Goal: Information Seeking & Learning: Learn about a topic

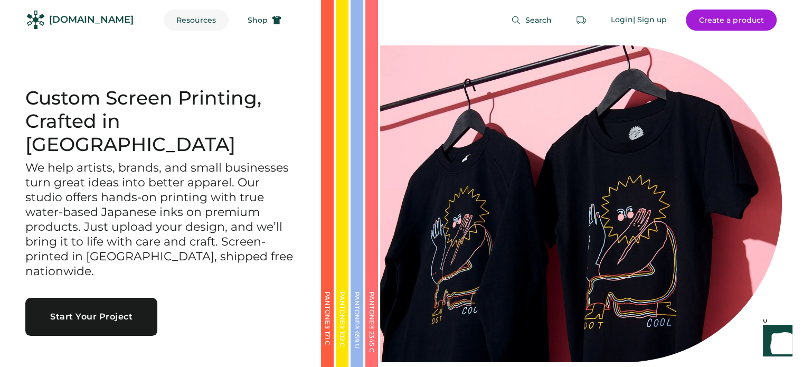
click at [172, 15] on button "Resources" at bounding box center [196, 19] width 65 height 21
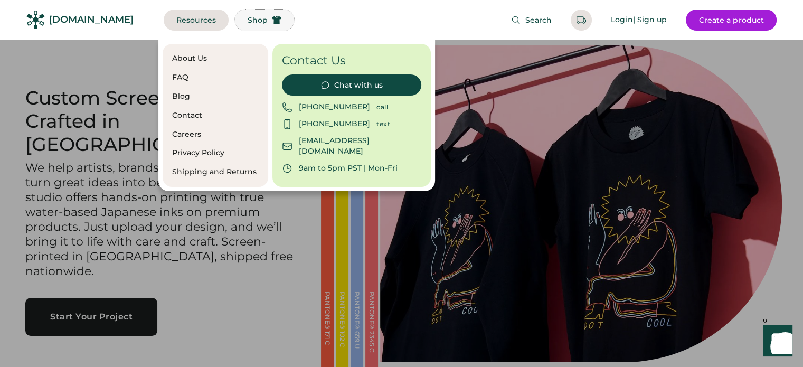
click at [247, 20] on span "Shop" at bounding box center [257, 19] width 20 height 7
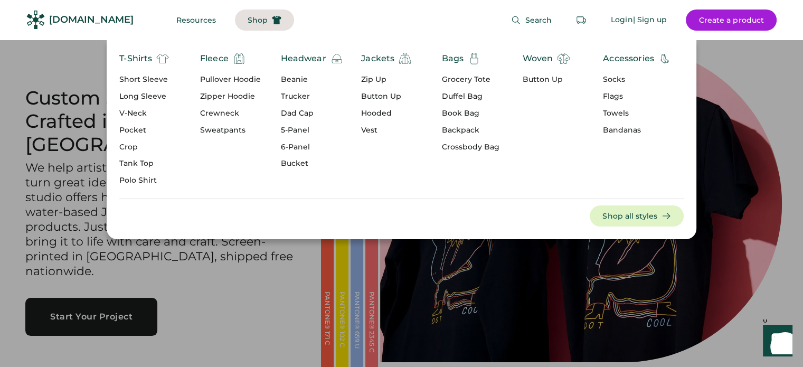
click at [300, 113] on div "Dad Cap" at bounding box center [312, 113] width 62 height 11
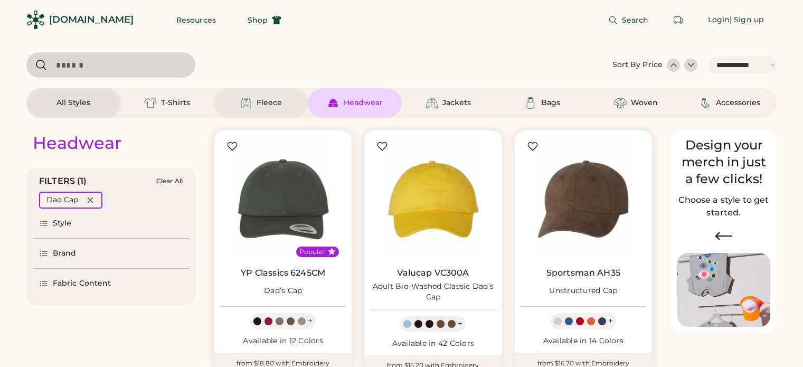
select select "*****"
select select "*"
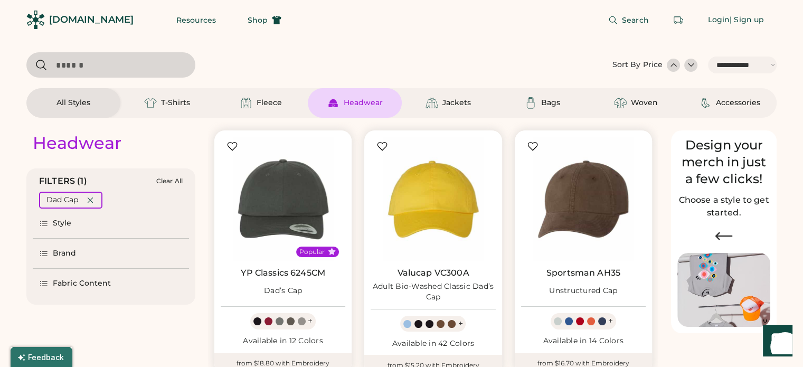
scroll to position [98, 0]
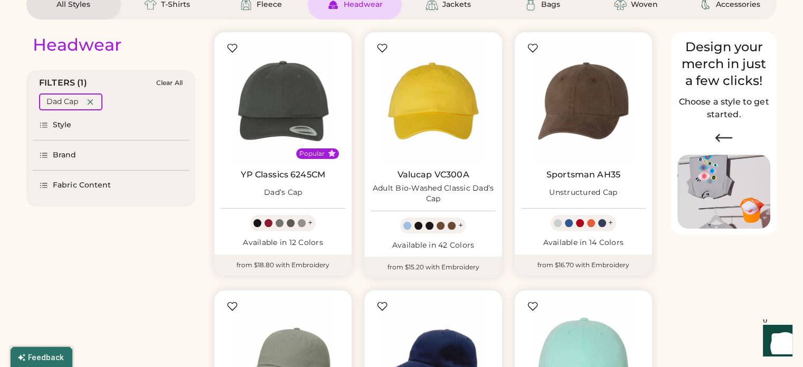
select select "*****"
select select "*"
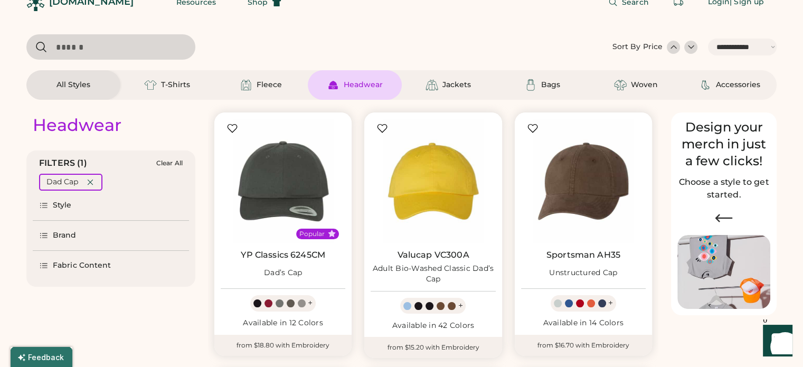
scroll to position [0, 0]
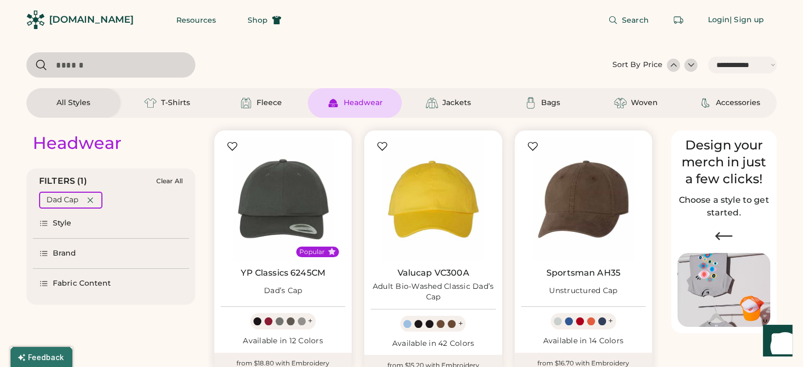
click at [355, 95] on div "Headwear" at bounding box center [355, 103] width 94 height 30
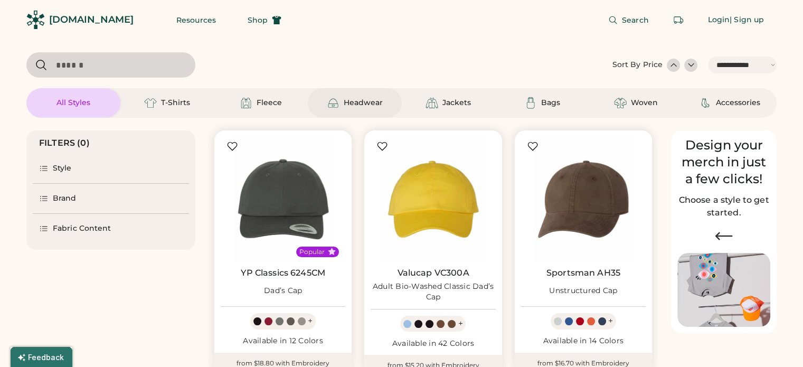
select select "*"
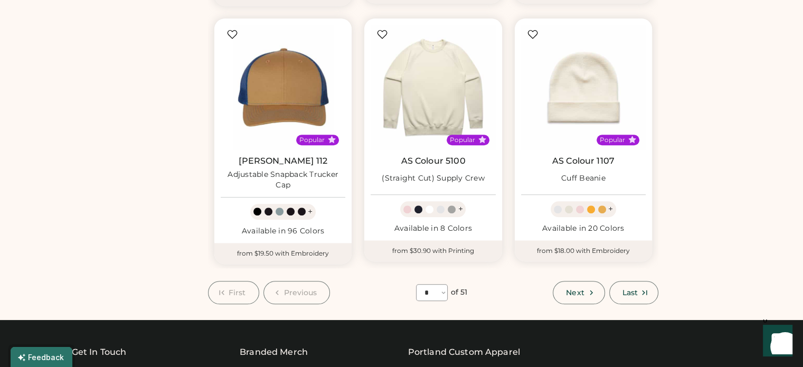
scroll to position [884, 0]
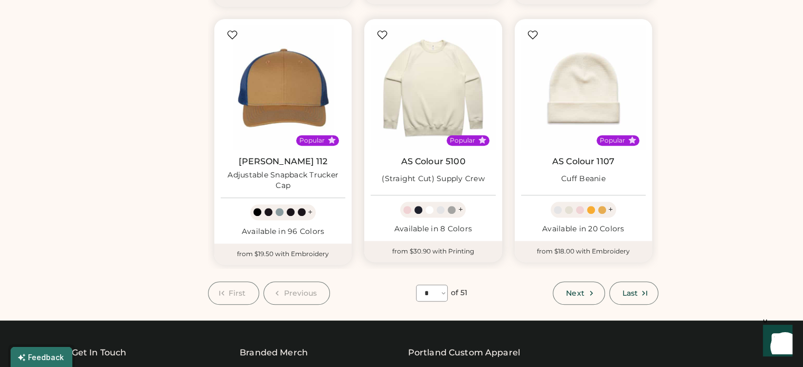
select select "*****"
select select "*"
click at [574, 291] on span "Next" at bounding box center [575, 292] width 18 height 7
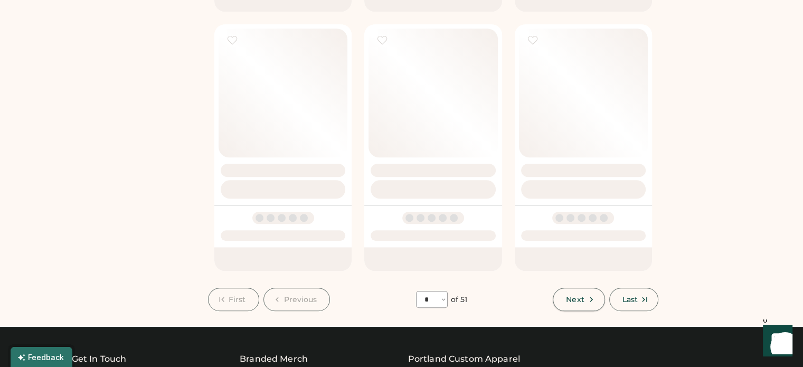
select select "*"
